Goal: Transaction & Acquisition: Book appointment/travel/reservation

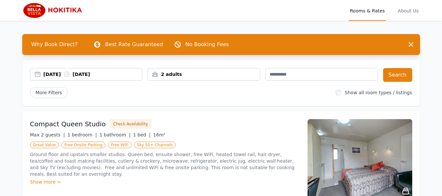
click at [96, 75] on div "[DATE] [DATE]" at bounding box center [93, 74] width 99 height 7
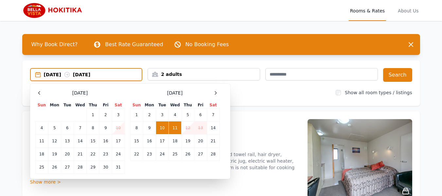
click at [282, 135] on div "Max 2 guests | 1 bedroom | 1 bathroom | 1 bed | 16m²" at bounding box center [165, 135] width 270 height 7
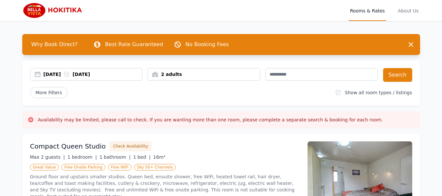
click at [120, 76] on div "20 Sep 2025 21 Sep 2025" at bounding box center [93, 74] width 99 height 7
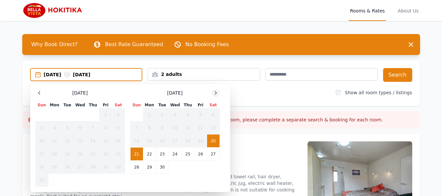
click at [219, 92] on div at bounding box center [216, 93] width 8 height 8
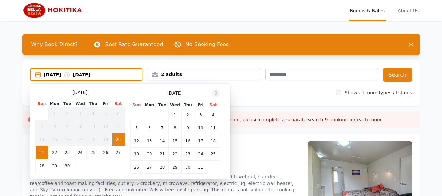
click at [219, 92] on div at bounding box center [216, 93] width 8 height 8
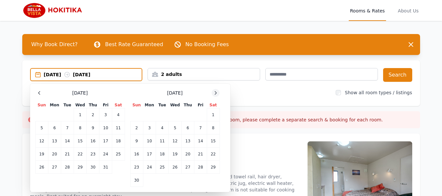
click at [219, 92] on div at bounding box center [216, 93] width 8 height 8
click at [218, 92] on icon at bounding box center [215, 92] width 5 height 5
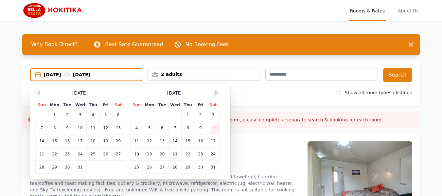
click at [218, 92] on icon at bounding box center [215, 92] width 5 height 5
click at [250, 94] on div "More Filters" at bounding box center [180, 92] width 301 height 11
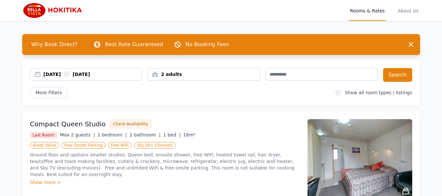
click at [124, 73] on div "21 Sep 2025 22 Sep 2025" at bounding box center [93, 74] width 99 height 7
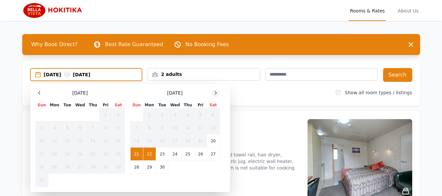
click at [212, 92] on div at bounding box center [216, 93] width 8 height 8
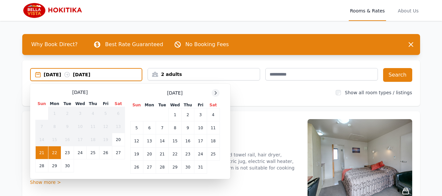
click at [212, 92] on div at bounding box center [216, 93] width 8 height 8
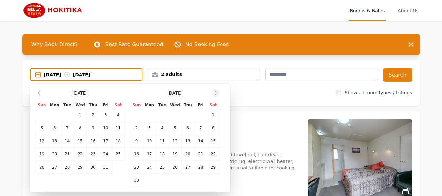
click at [212, 92] on div at bounding box center [216, 93] width 8 height 8
click at [214, 91] on icon at bounding box center [215, 92] width 5 height 5
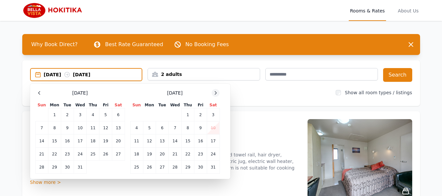
click at [214, 91] on icon at bounding box center [215, 92] width 5 height 5
